Goal: Task Accomplishment & Management: Manage account settings

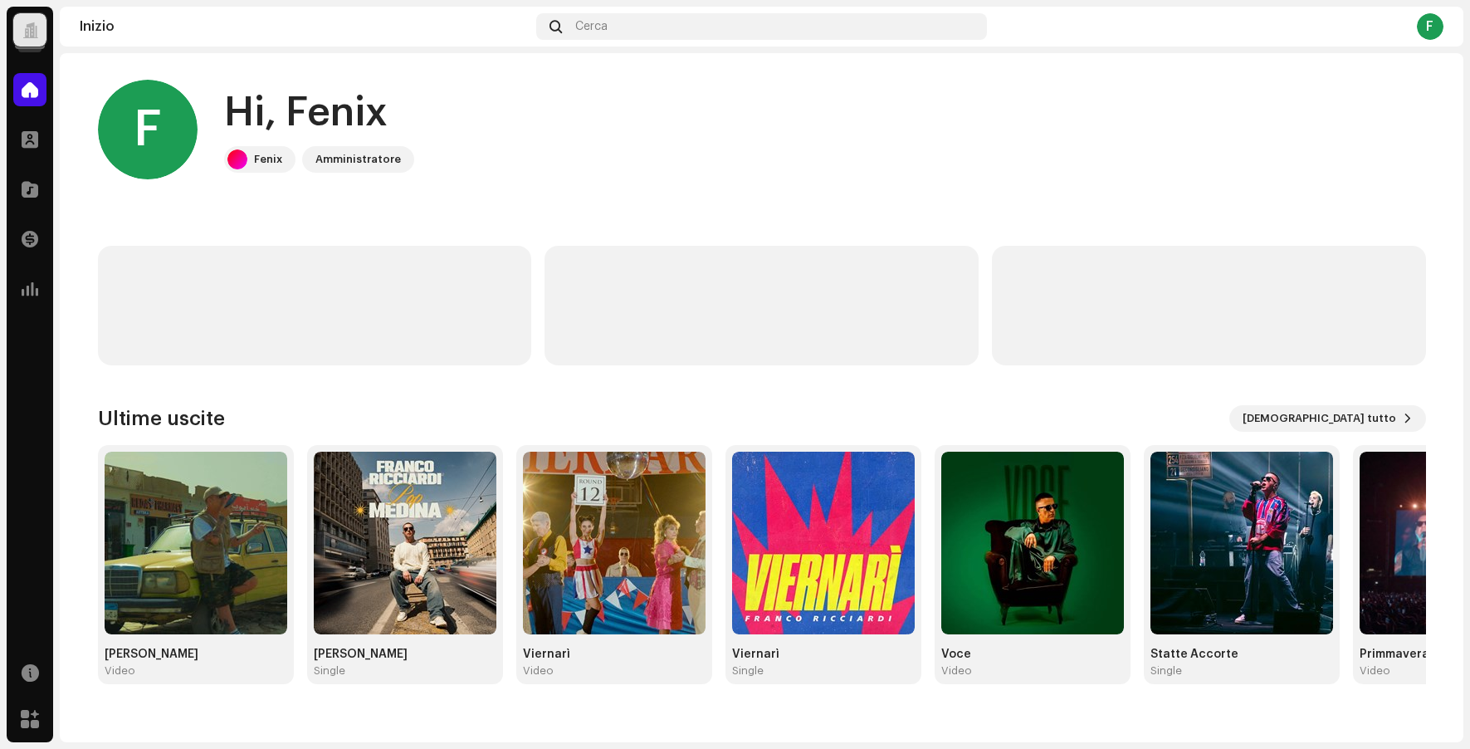
click at [32, 30] on div at bounding box center [30, 30] width 16 height 0
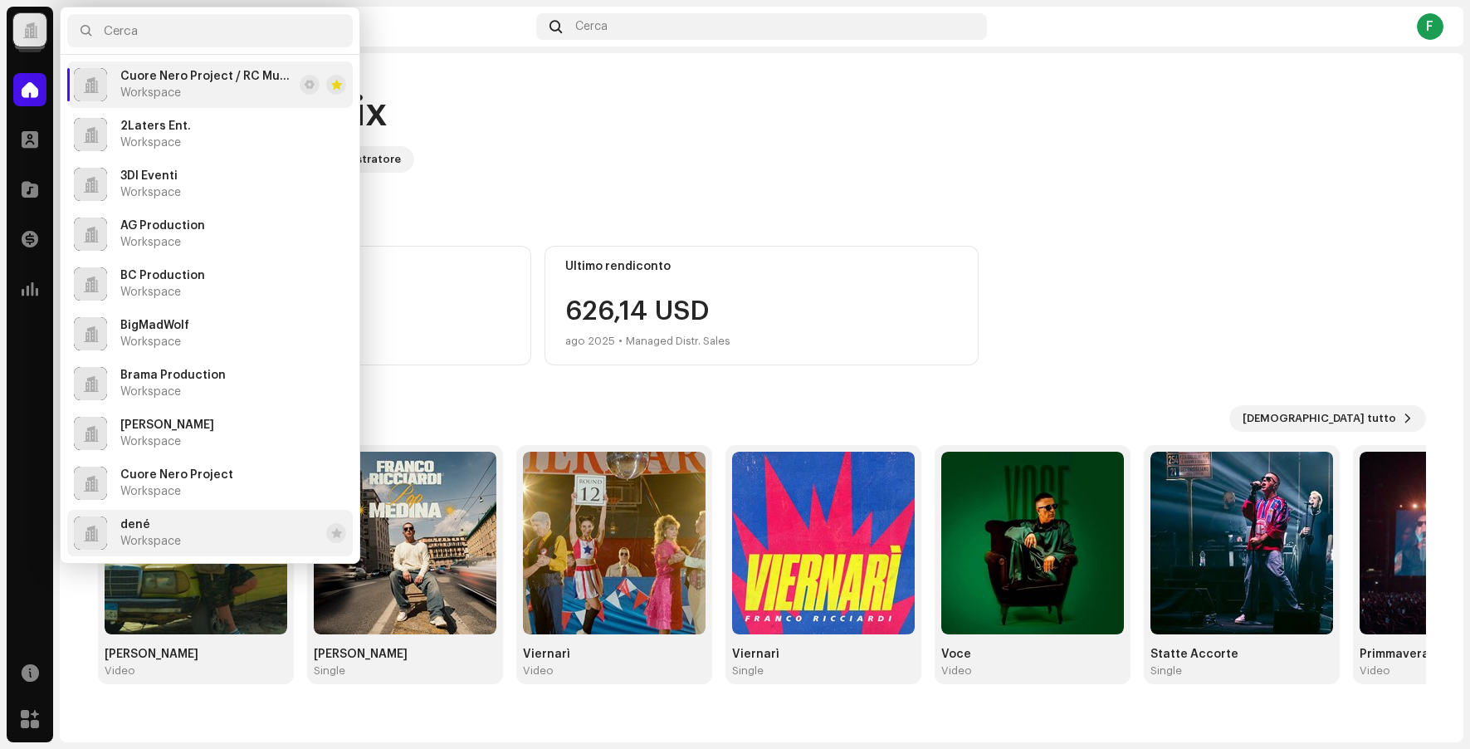
click at [170, 511] on li "dené Workspace" at bounding box center [210, 533] width 286 height 46
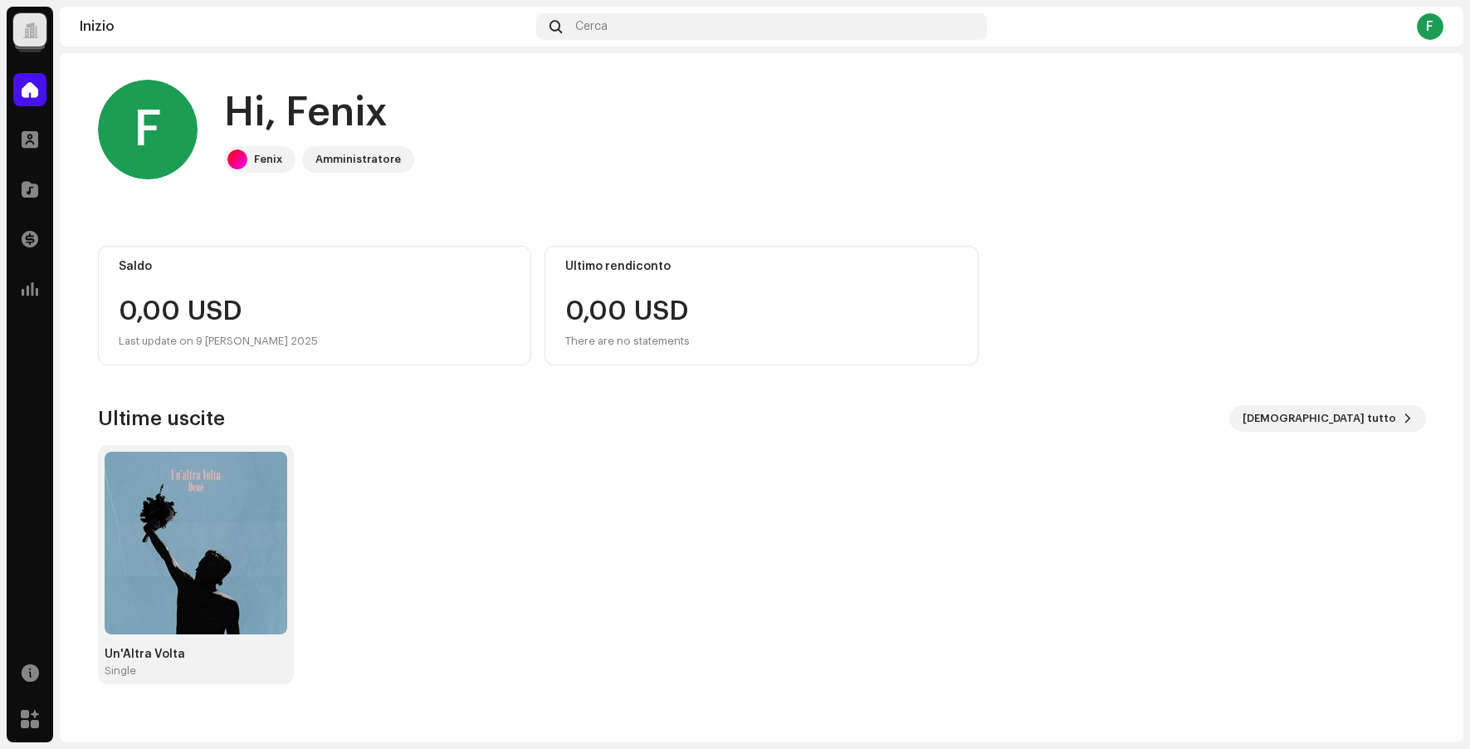
drag, startPoint x: 34, startPoint y: 29, endPoint x: 57, endPoint y: 34, distance: 23.8
click at [34, 30] on div at bounding box center [30, 30] width 16 height 0
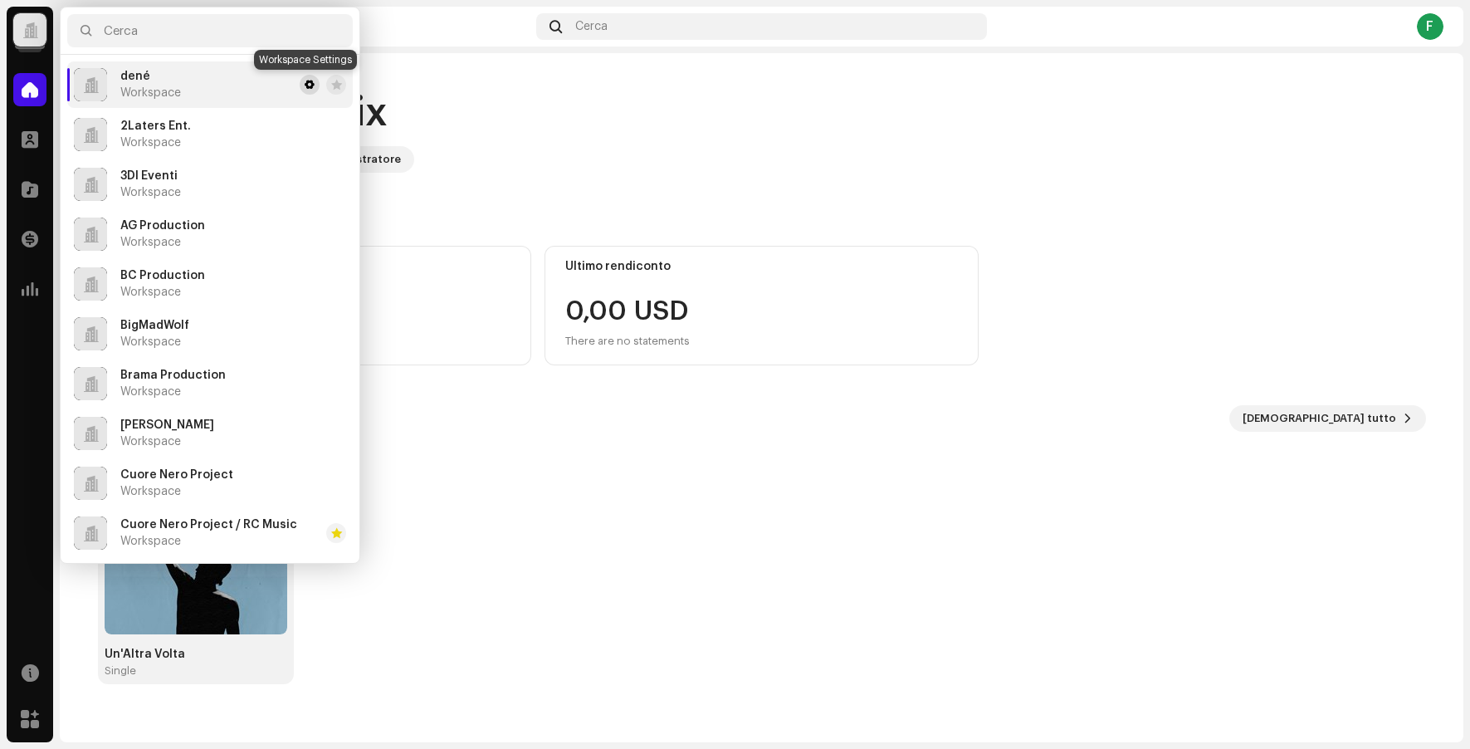
click at [305, 81] on span at bounding box center [310, 84] width 10 height 13
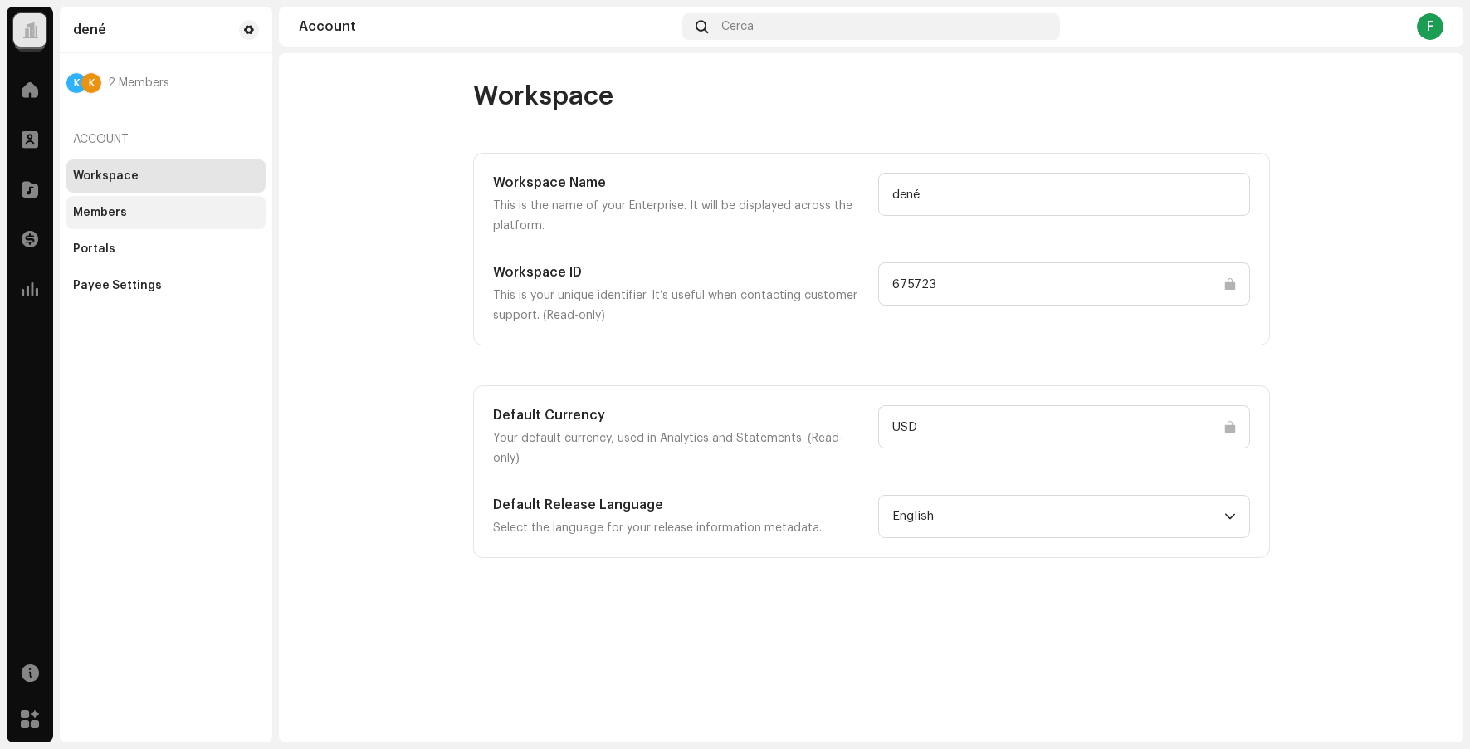
click at [139, 210] on div "Members" at bounding box center [166, 212] width 186 height 13
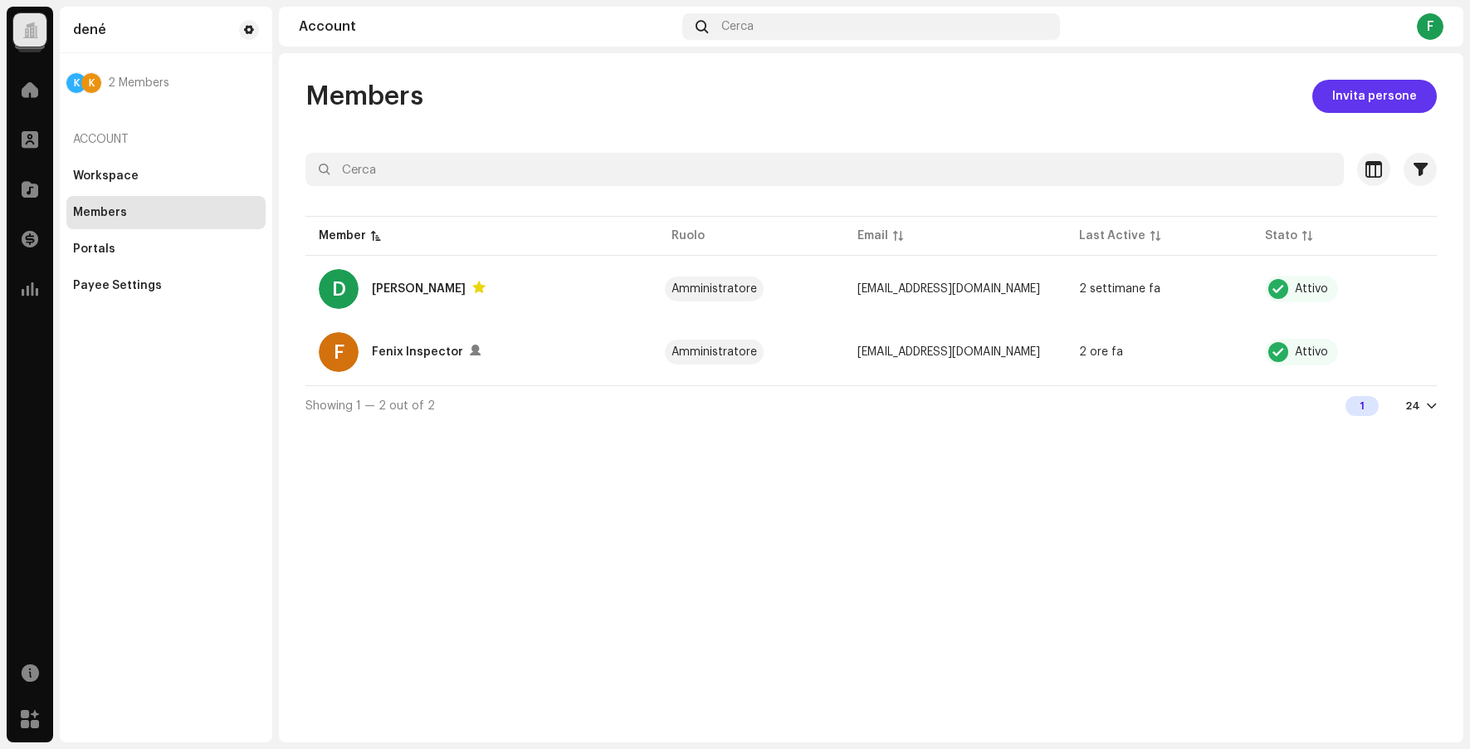
click at [1399, 96] on span "Invita persone" at bounding box center [1374, 96] width 85 height 33
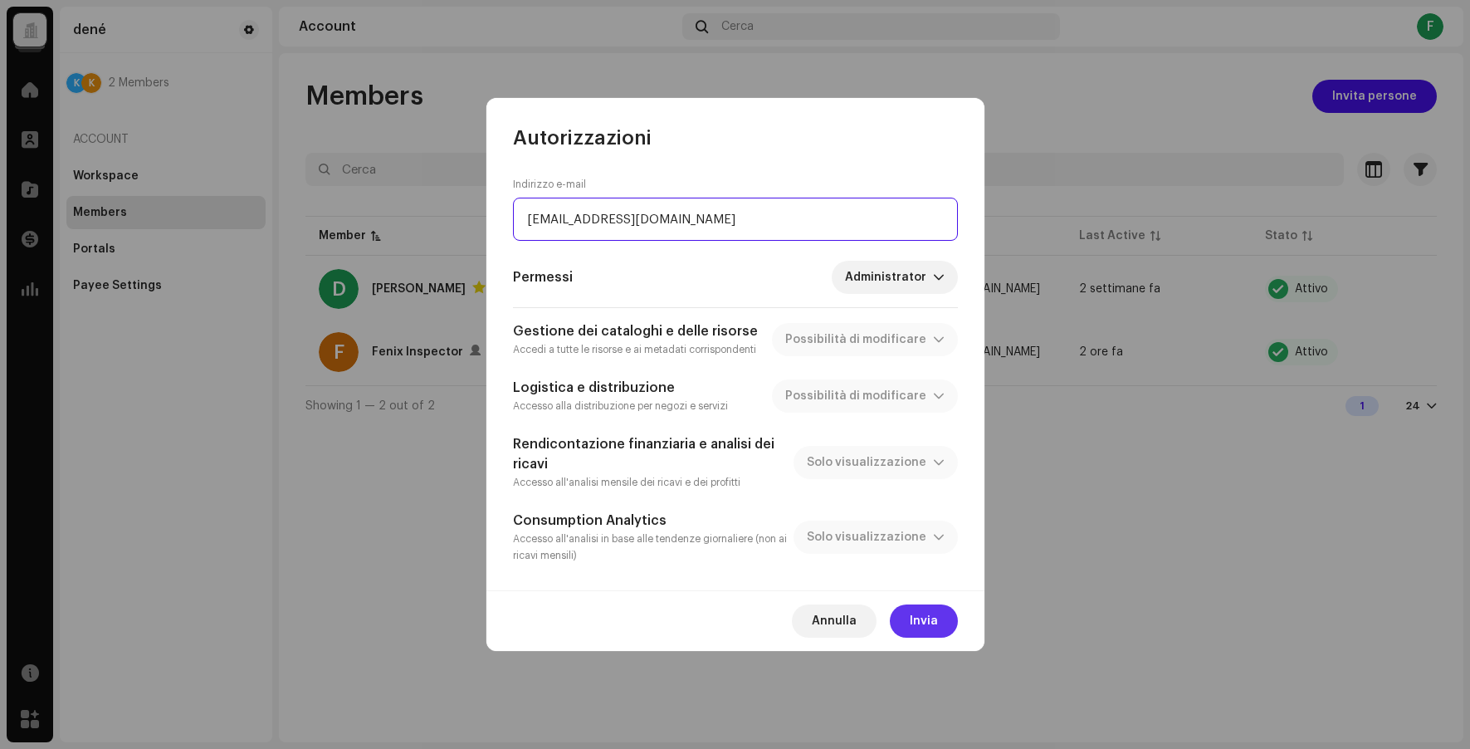
type input "[EMAIL_ADDRESS][DOMAIN_NAME]"
drag, startPoint x: 931, startPoint y: 628, endPoint x: 920, endPoint y: 627, distance: 10.9
click at [931, 628] on span "Invia" at bounding box center [924, 620] width 28 height 33
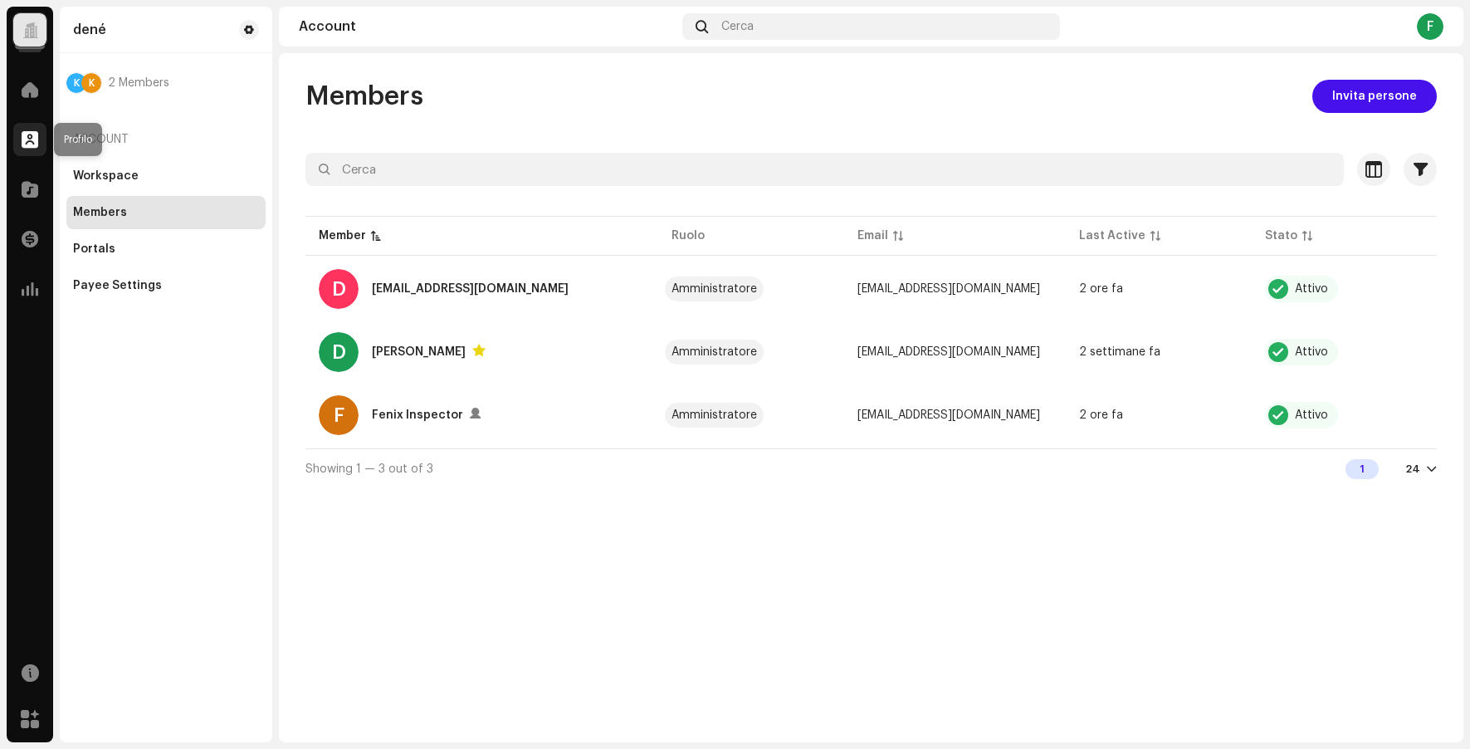
click at [25, 139] on span at bounding box center [30, 139] width 17 height 13
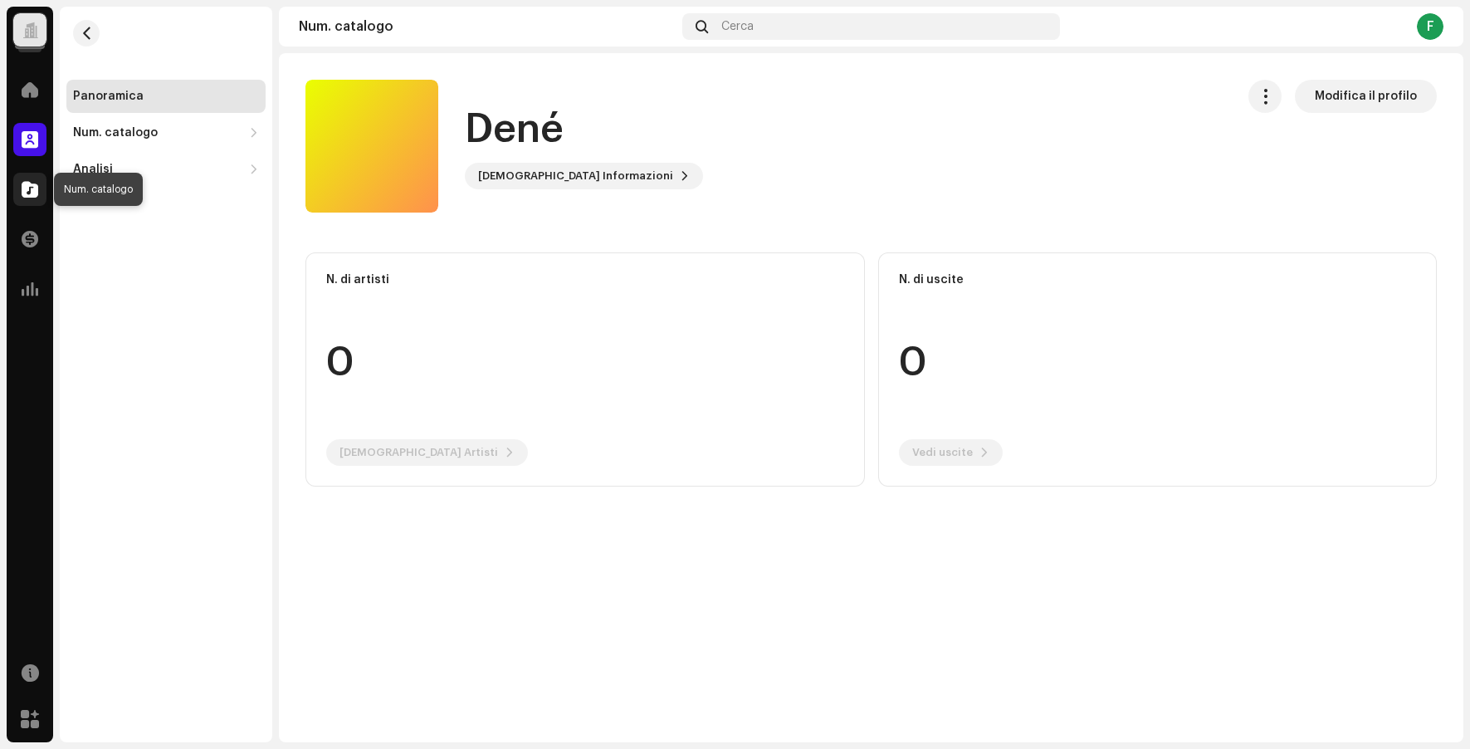
click at [35, 188] on span at bounding box center [30, 189] width 17 height 13
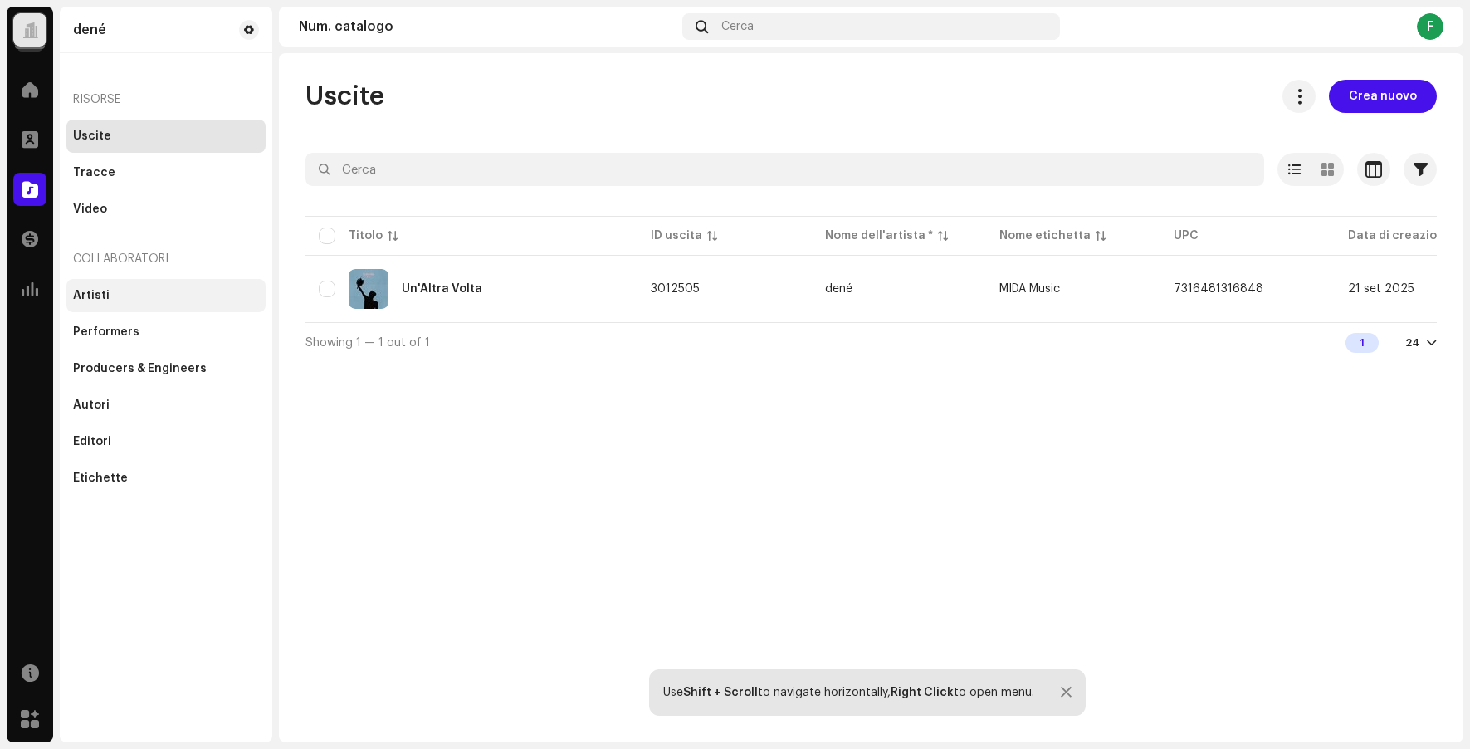
click at [101, 300] on div "Artisti" at bounding box center [91, 295] width 37 height 13
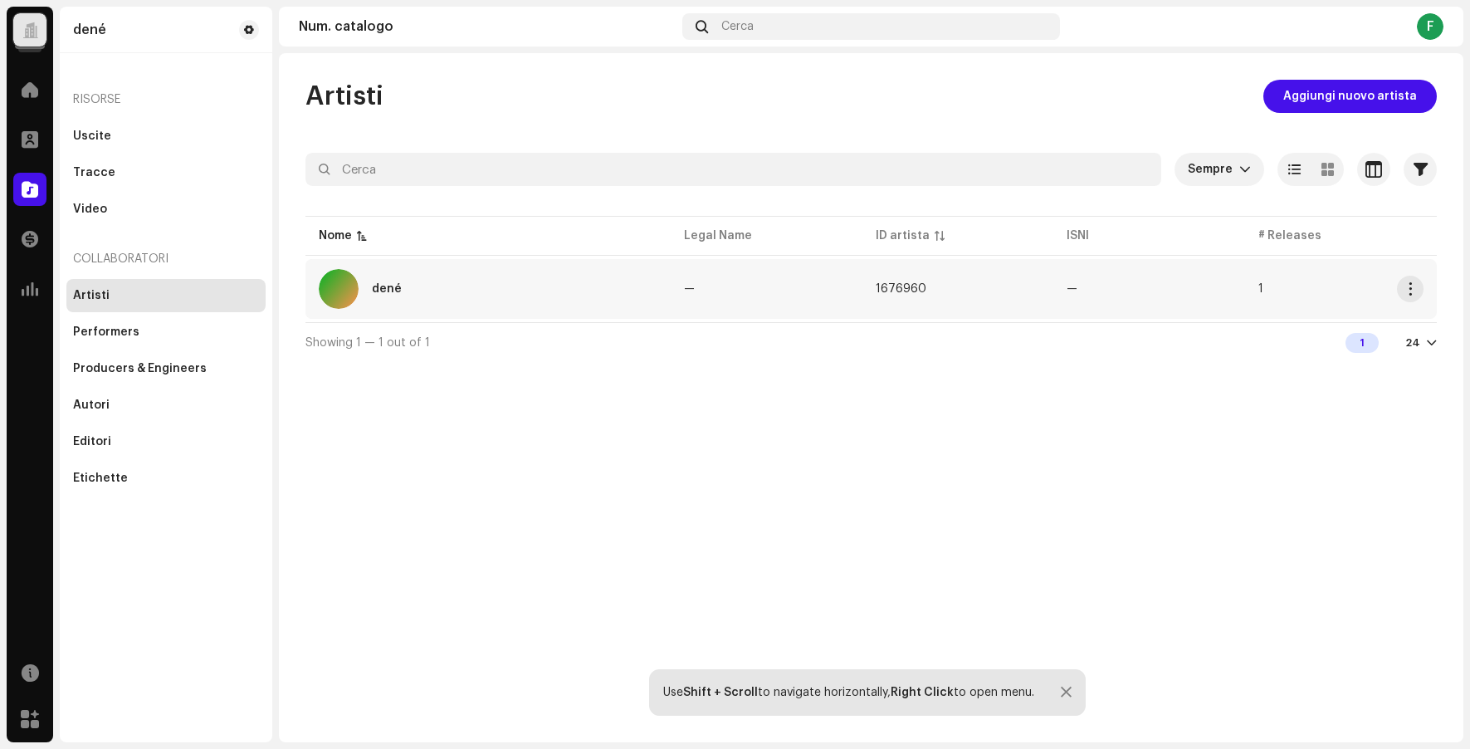
click at [385, 296] on div "dené" at bounding box center [488, 289] width 339 height 40
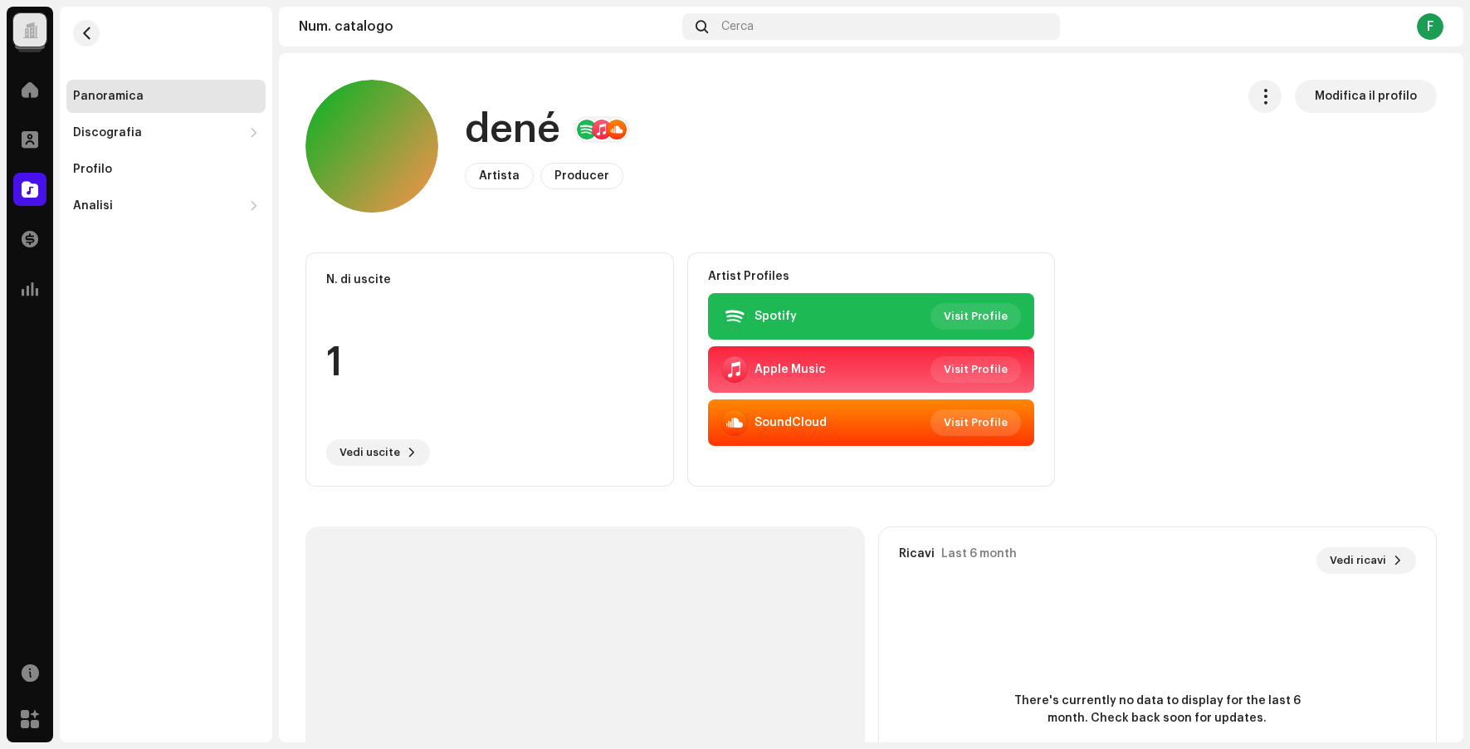
click at [967, 424] on span "Visit Profile" at bounding box center [976, 422] width 64 height 33
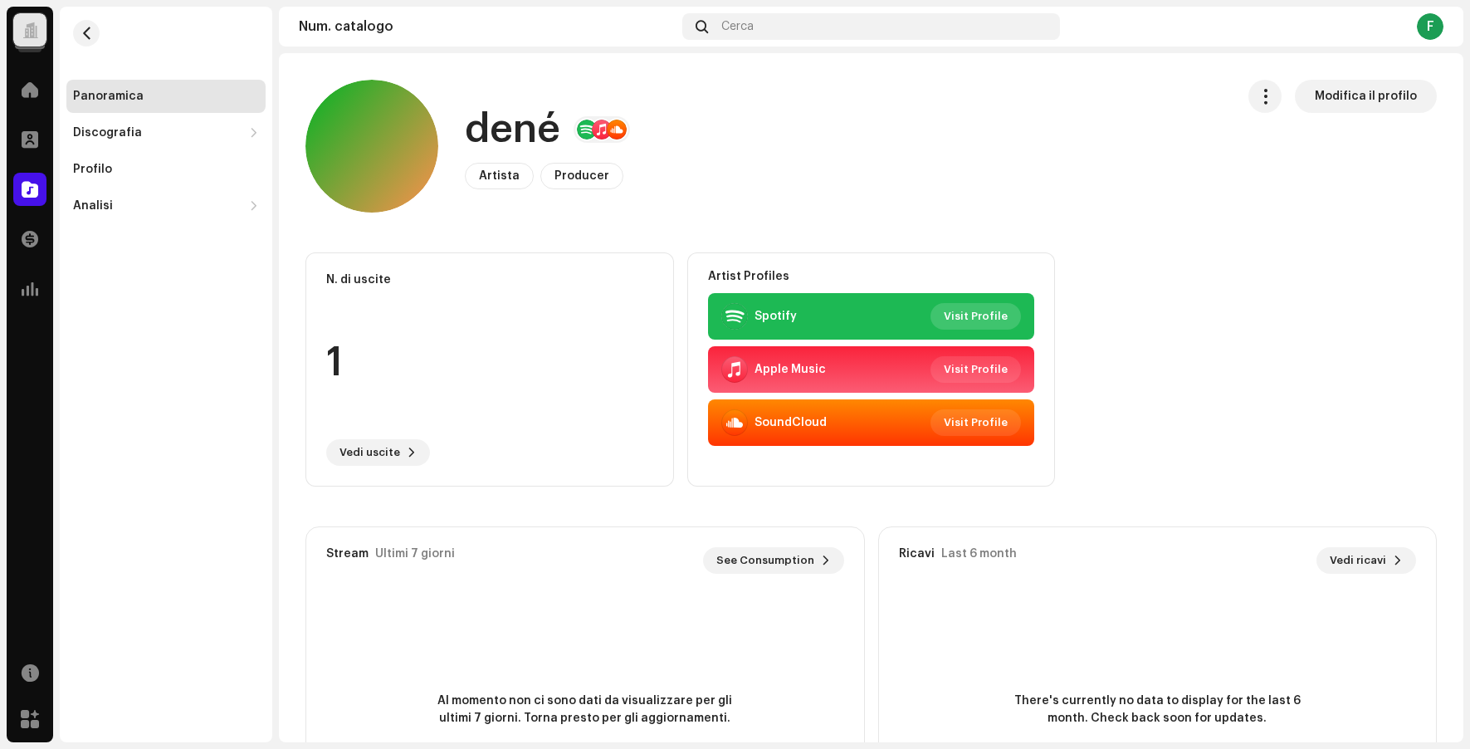
click at [984, 319] on span "Visit Profile" at bounding box center [976, 316] width 64 height 33
